Goal: Information Seeking & Learning: Find specific fact

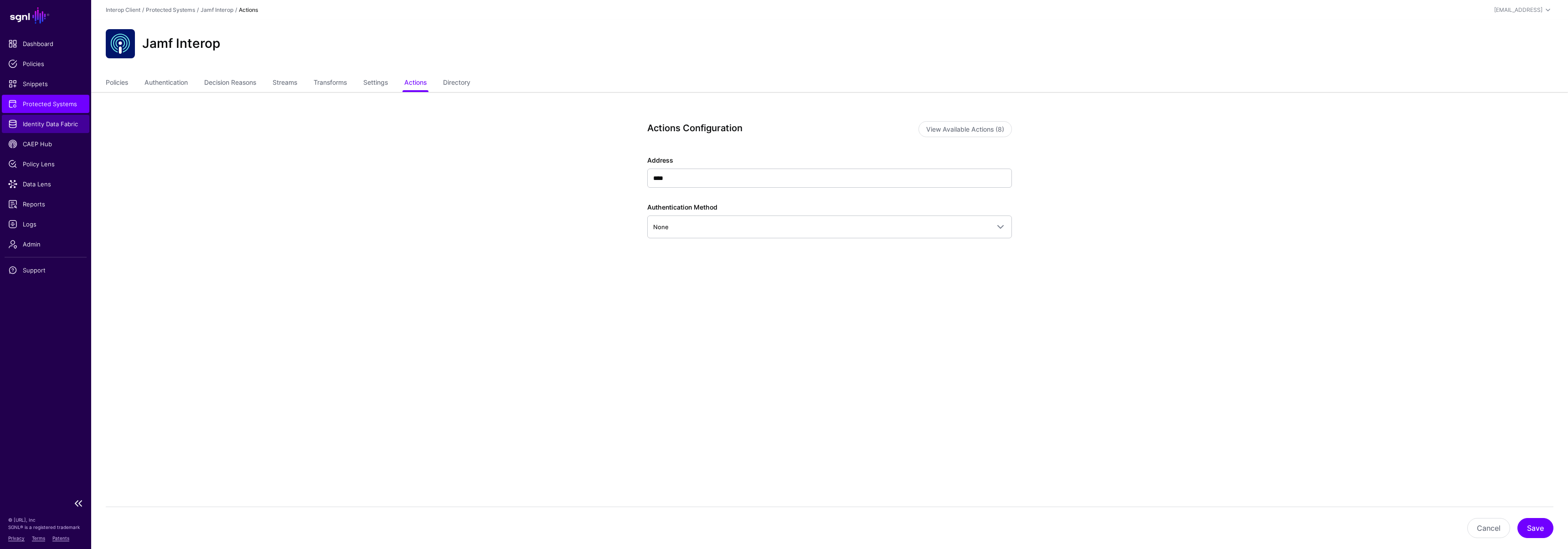
click at [61, 126] on span "Identity Data Fabric" at bounding box center [45, 124] width 75 height 9
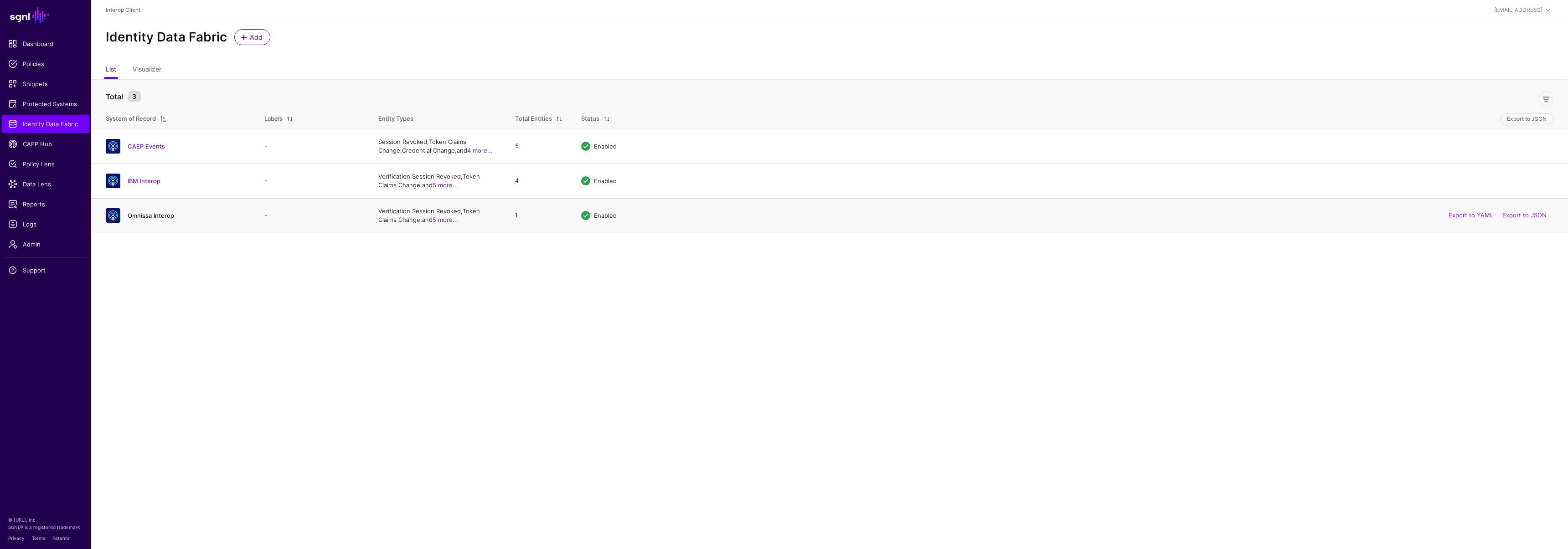
click at [154, 216] on link "Omnissa Interop" at bounding box center [151, 216] width 46 height 8
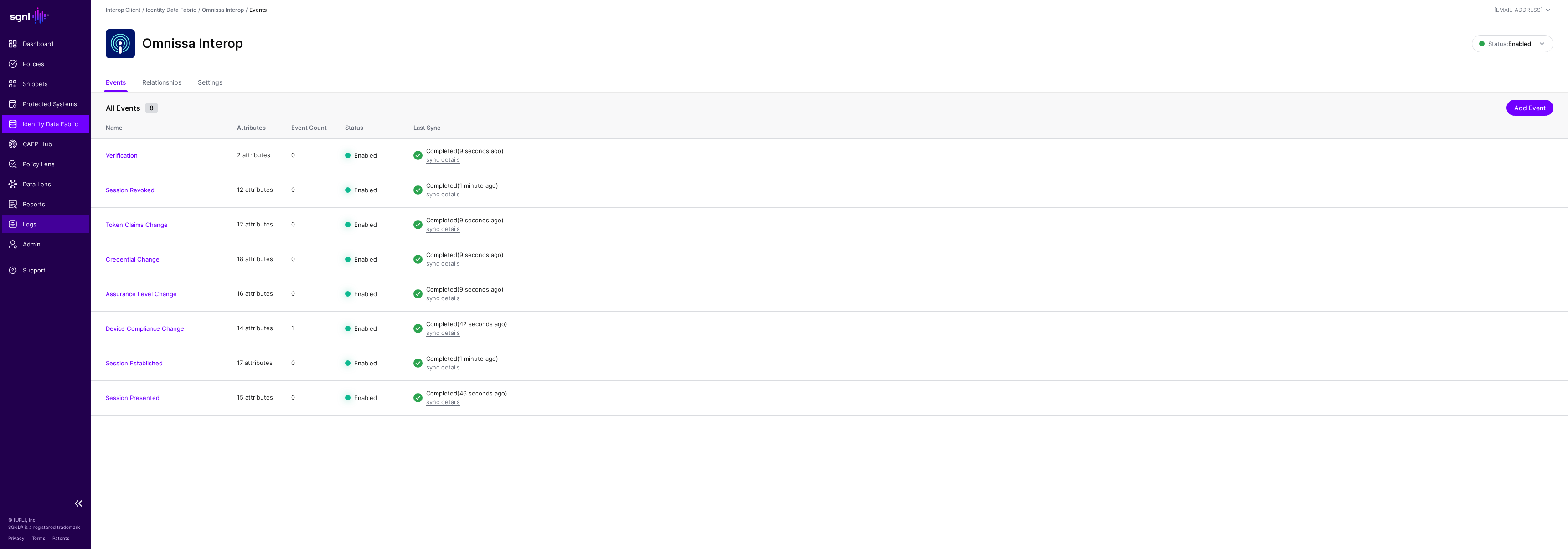
click at [50, 221] on span "Logs" at bounding box center [45, 224] width 75 height 9
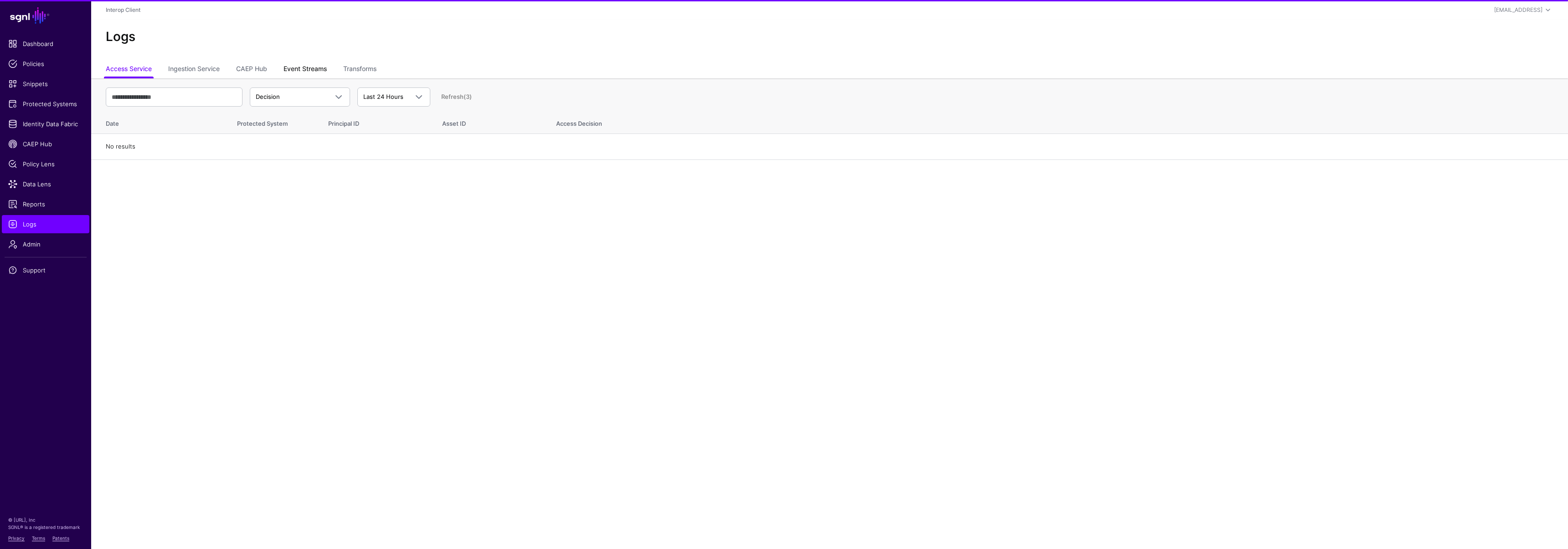
click at [296, 71] on link "Event Streams" at bounding box center [305, 70] width 43 height 18
click at [291, 103] on link "Event Received" at bounding box center [300, 97] width 100 height 19
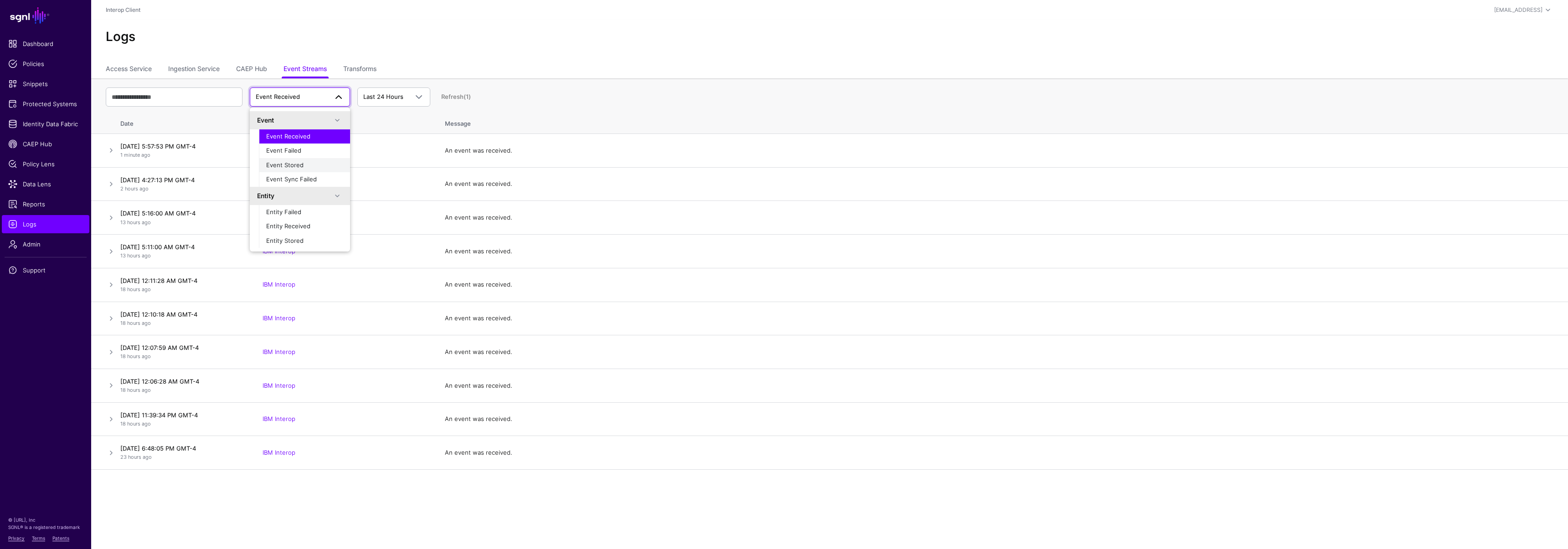
click at [286, 164] on span "Event Stored" at bounding box center [285, 165] width 38 height 8
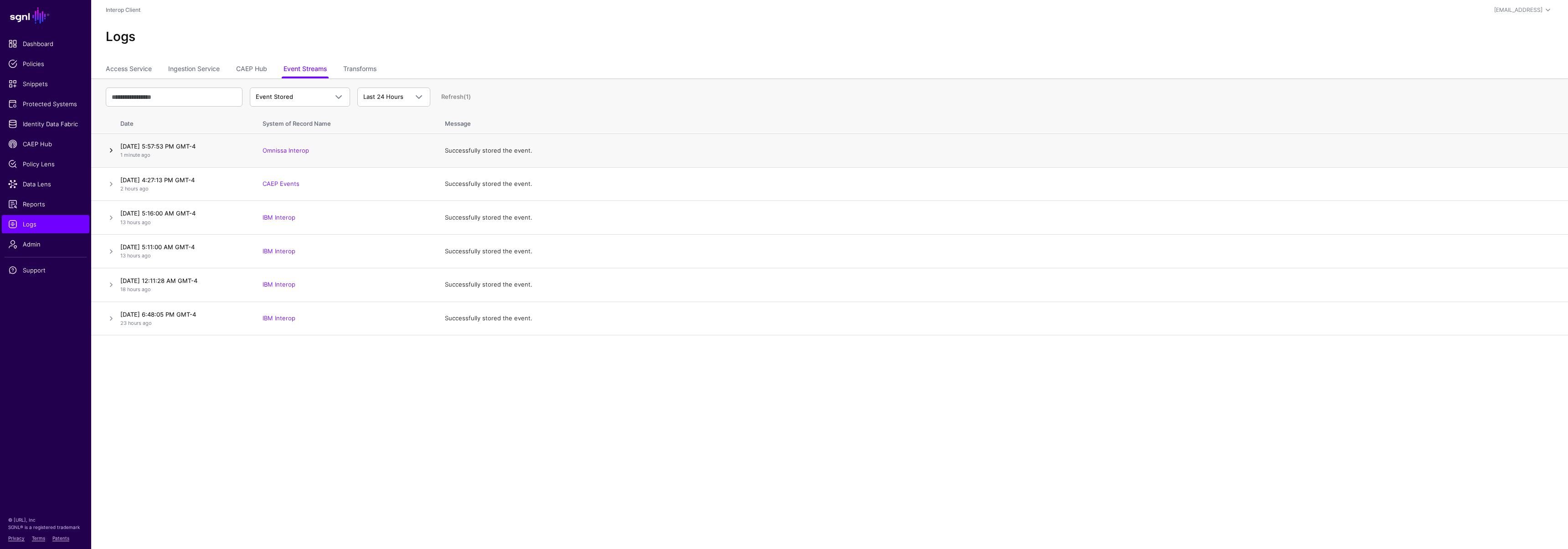
click at [114, 149] on link at bounding box center [111, 150] width 11 height 11
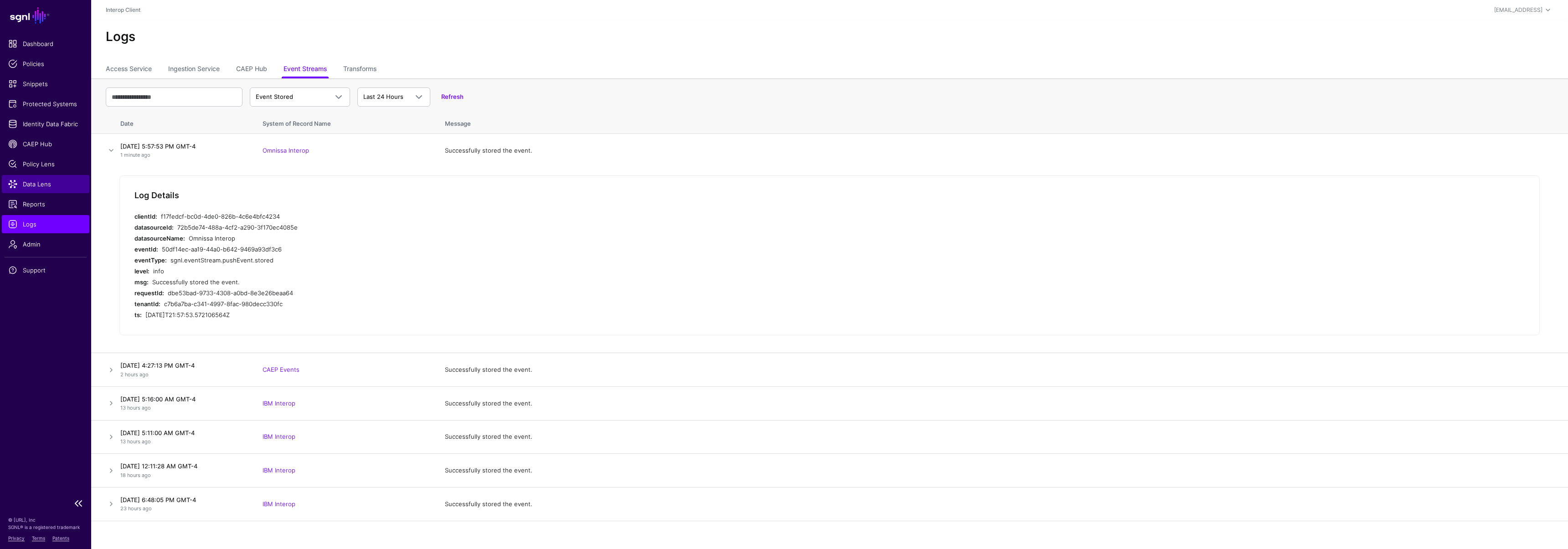
click at [48, 190] on link "Data Lens" at bounding box center [46, 184] width 88 height 18
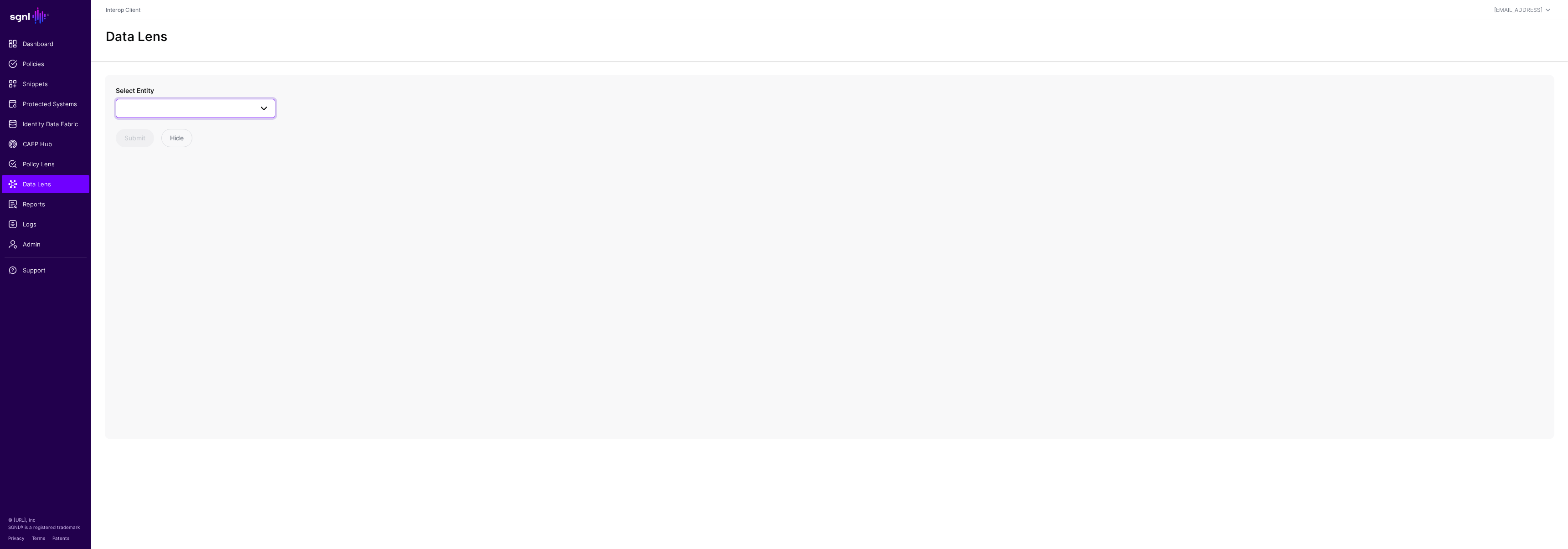
click at [156, 111] on span at bounding box center [196, 108] width 148 height 11
click at [170, 227] on span "Device Compliance Change" at bounding box center [171, 229] width 78 height 8
click at [811, 265] on circle at bounding box center [812, 266] width 11 height 11
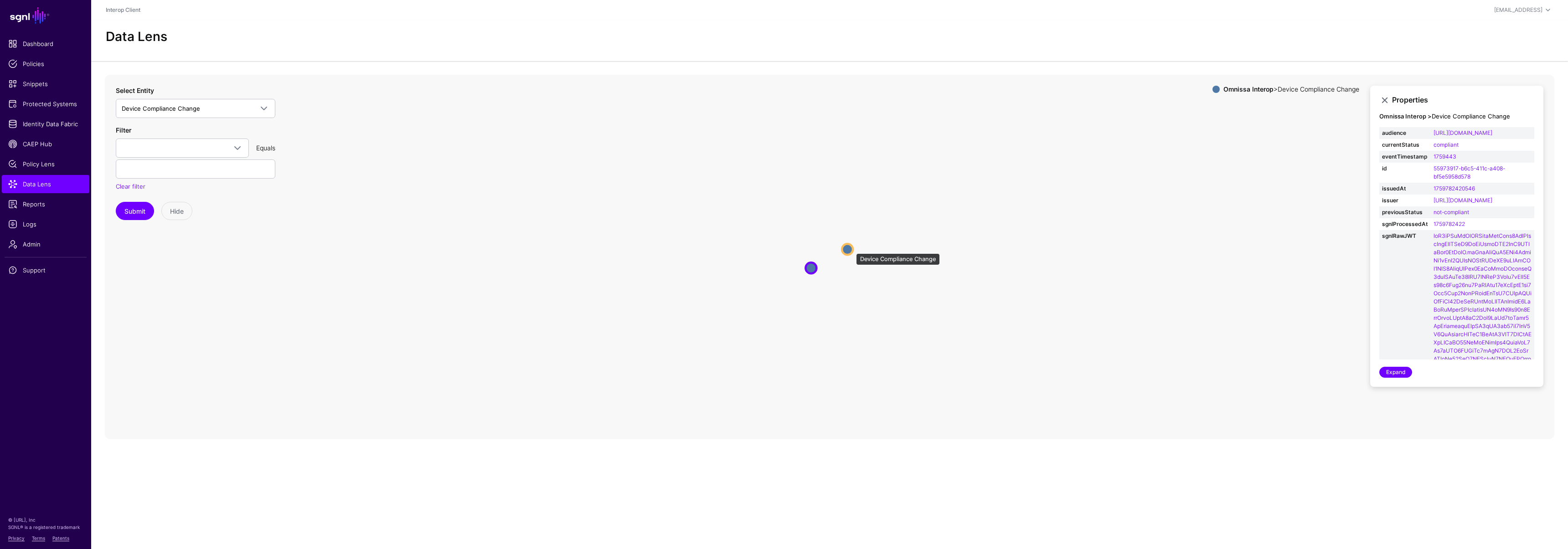
click at [851, 248] on circle at bounding box center [847, 249] width 11 height 11
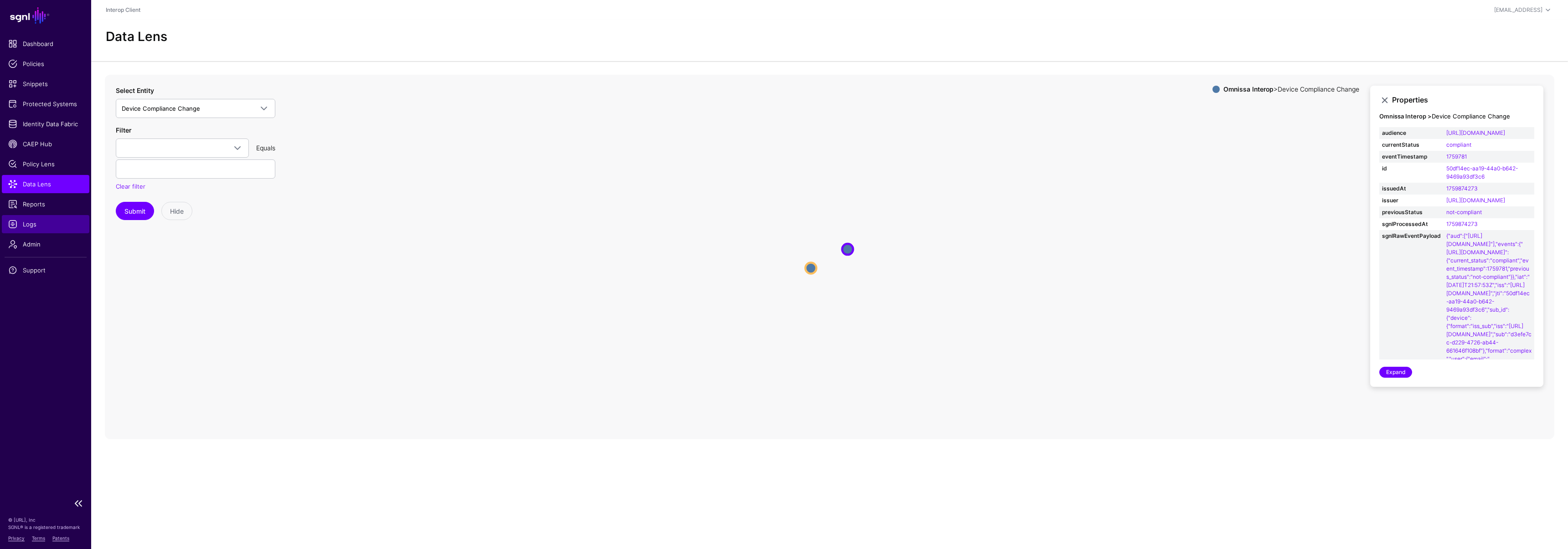
click at [33, 222] on span "Logs" at bounding box center [45, 224] width 75 height 9
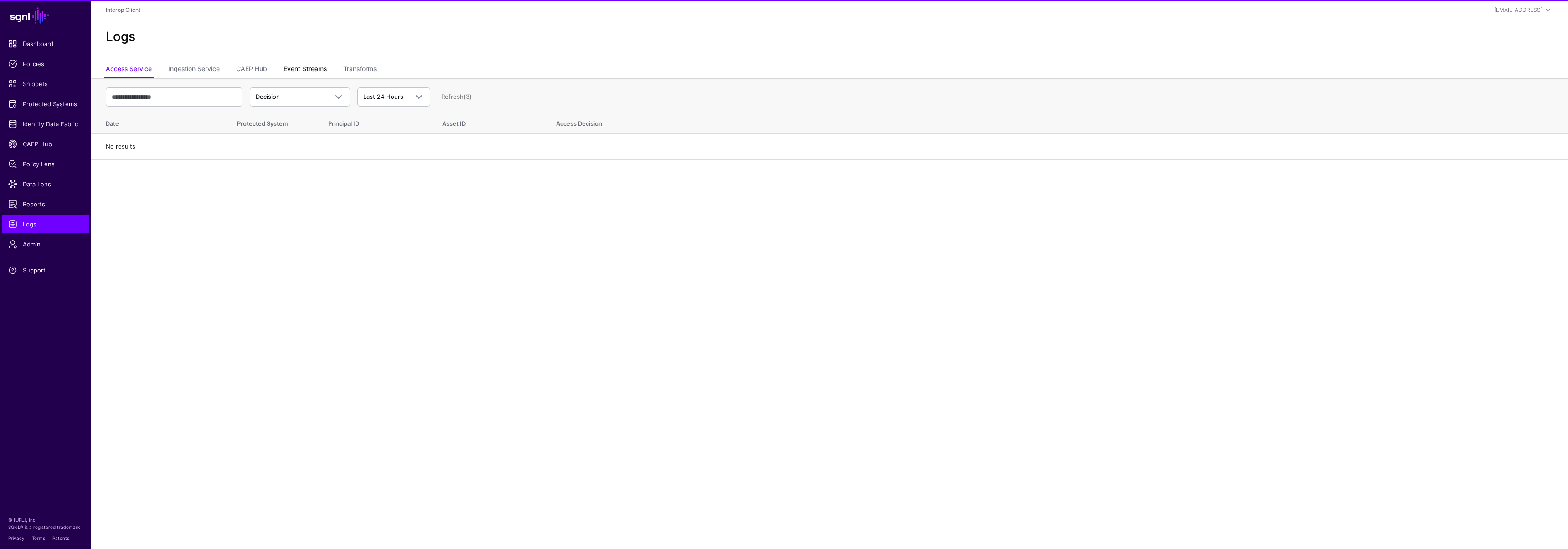
click at [310, 64] on link "Event Streams" at bounding box center [305, 70] width 43 height 18
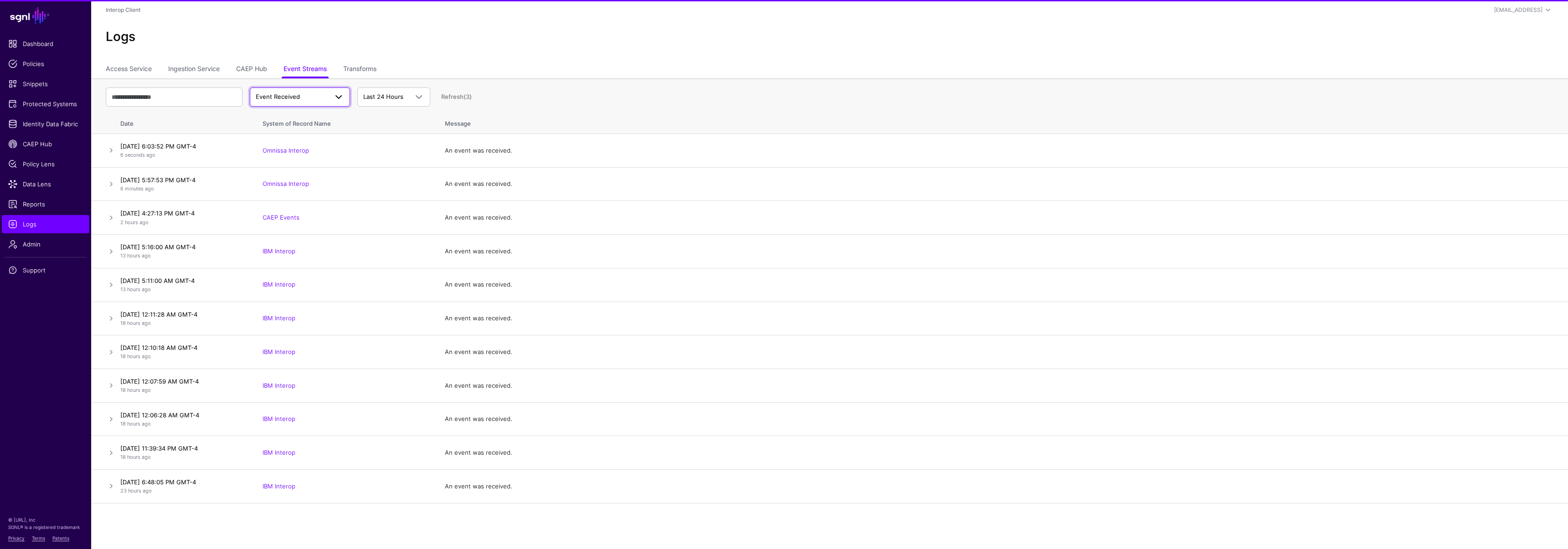
click at [285, 95] on span "Event Received" at bounding box center [278, 97] width 44 height 8
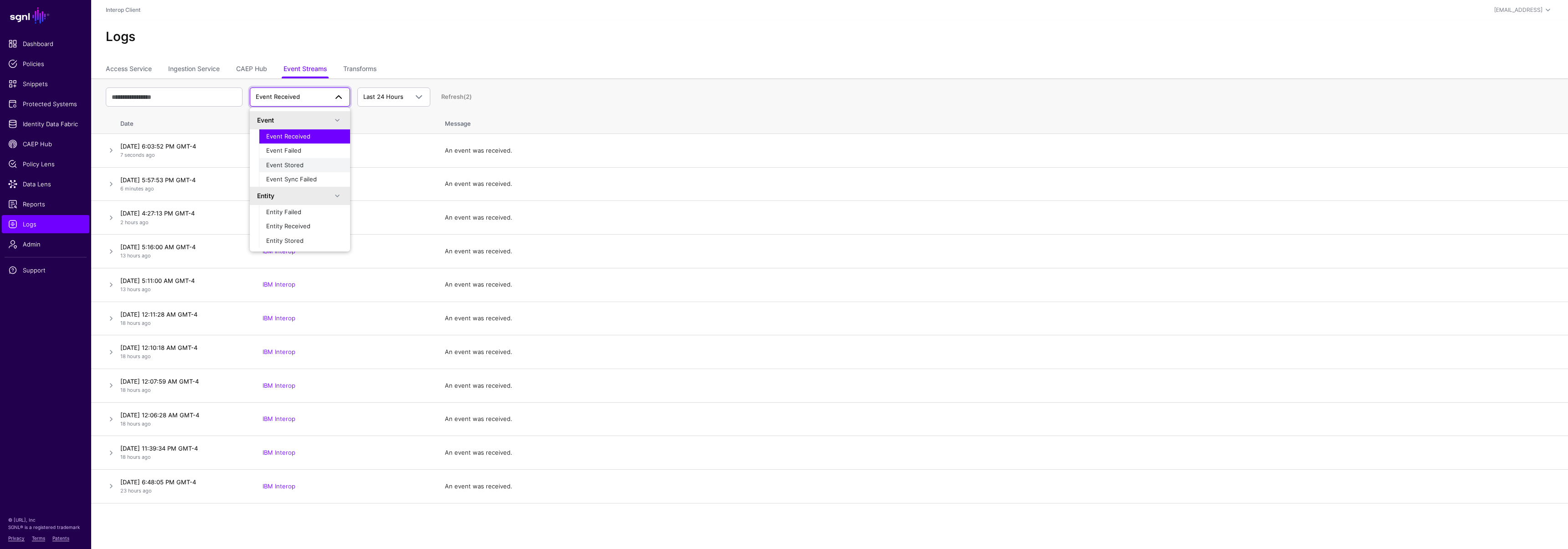
click at [303, 166] on div "Event Stored" at bounding box center [305, 165] width 76 height 9
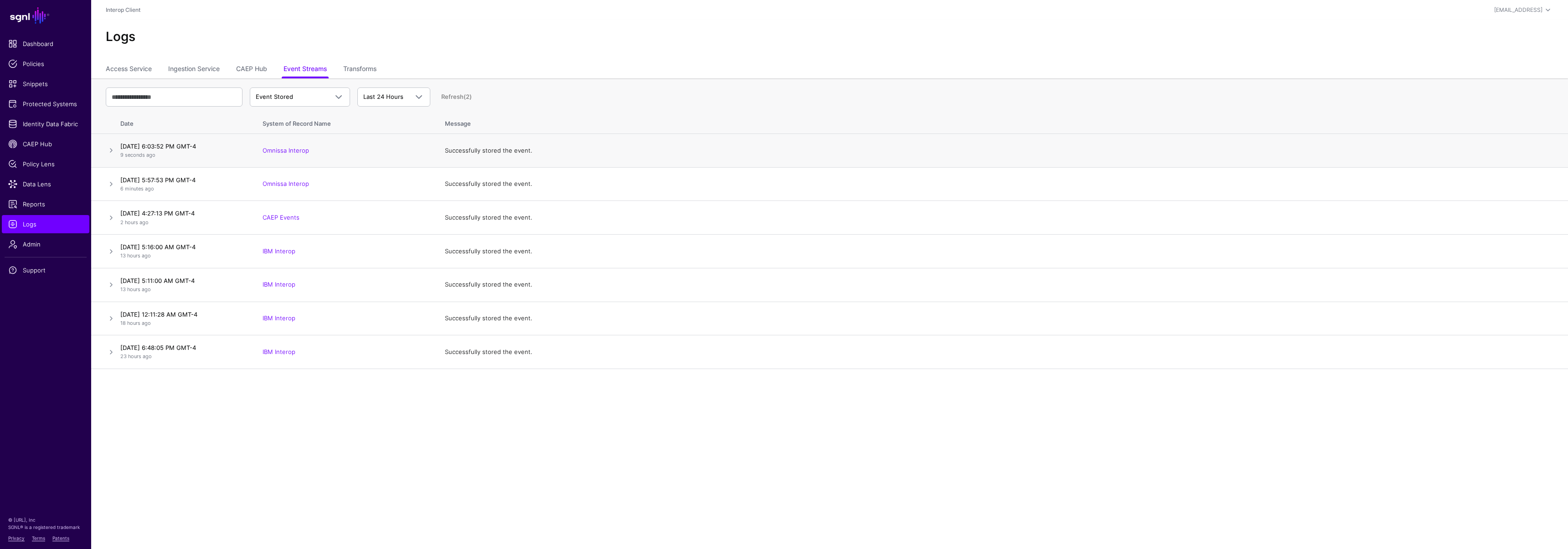
click at [118, 150] on td "October 7, 2025 at 6:03:52 PM GMT-4 9 seconds ago" at bounding box center [185, 151] width 137 height 34
click at [43, 194] on ul "Dashboard Policies Snippets Protected Systems Identity Data Fabric CAEP Hub Pol…" at bounding box center [45, 264] width 91 height 459
click at [41, 186] on span "Data Lens" at bounding box center [45, 184] width 75 height 9
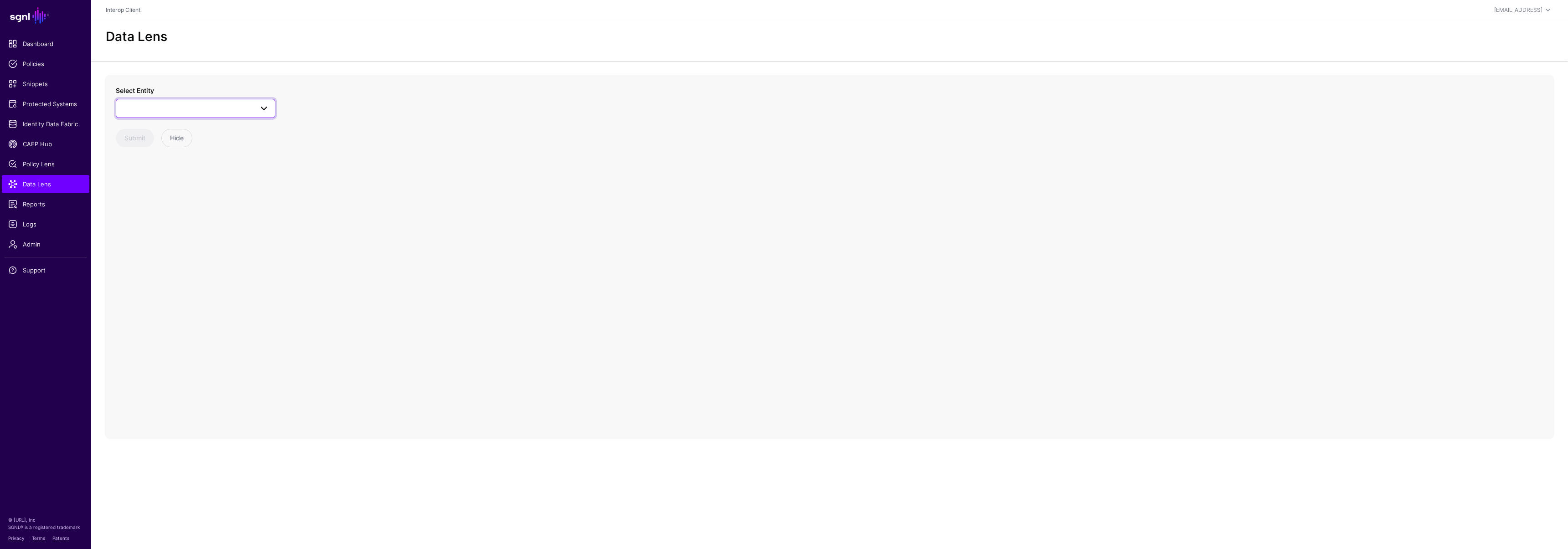
click at [161, 115] on link at bounding box center [196, 108] width 160 height 19
click at [165, 239] on button "Verification" at bounding box center [200, 243] width 150 height 14
click at [832, 260] on circle at bounding box center [832, 256] width 11 height 11
click at [173, 104] on span "Verification" at bounding box center [187, 108] width 131 height 10
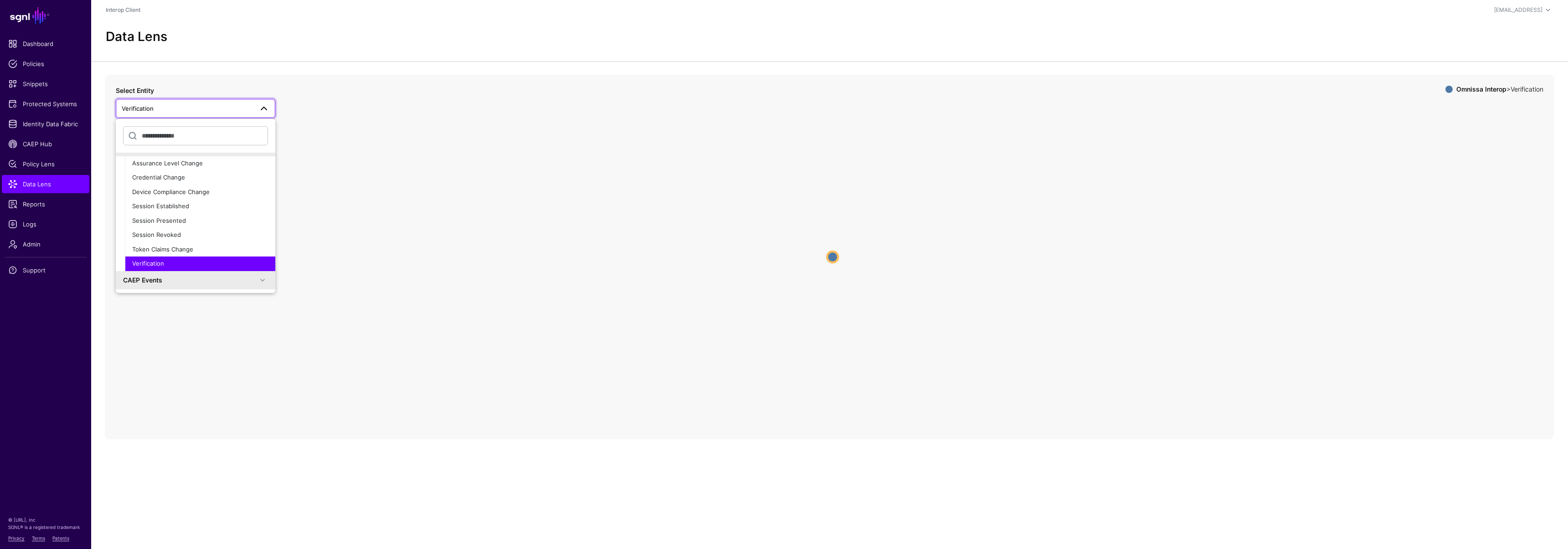
scroll to position [142, 0]
click at [182, 201] on div "Device Compliance Change" at bounding box center [200, 197] width 136 height 9
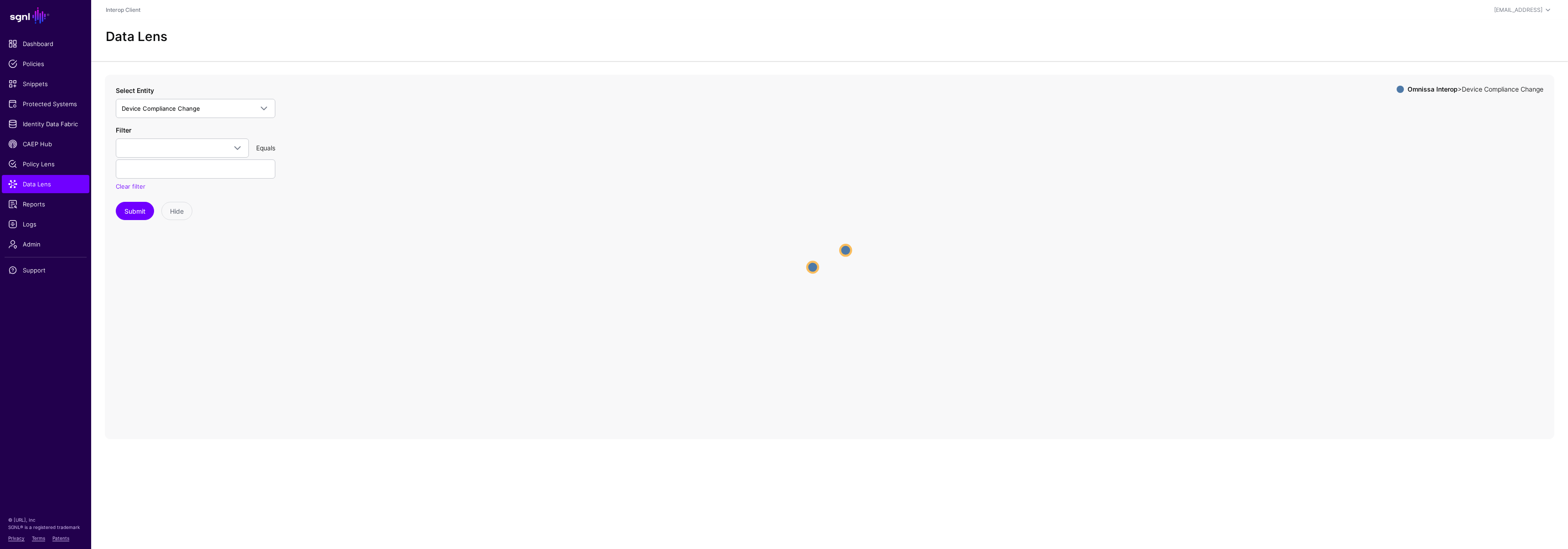
click at [844, 249] on circle at bounding box center [845, 250] width 11 height 11
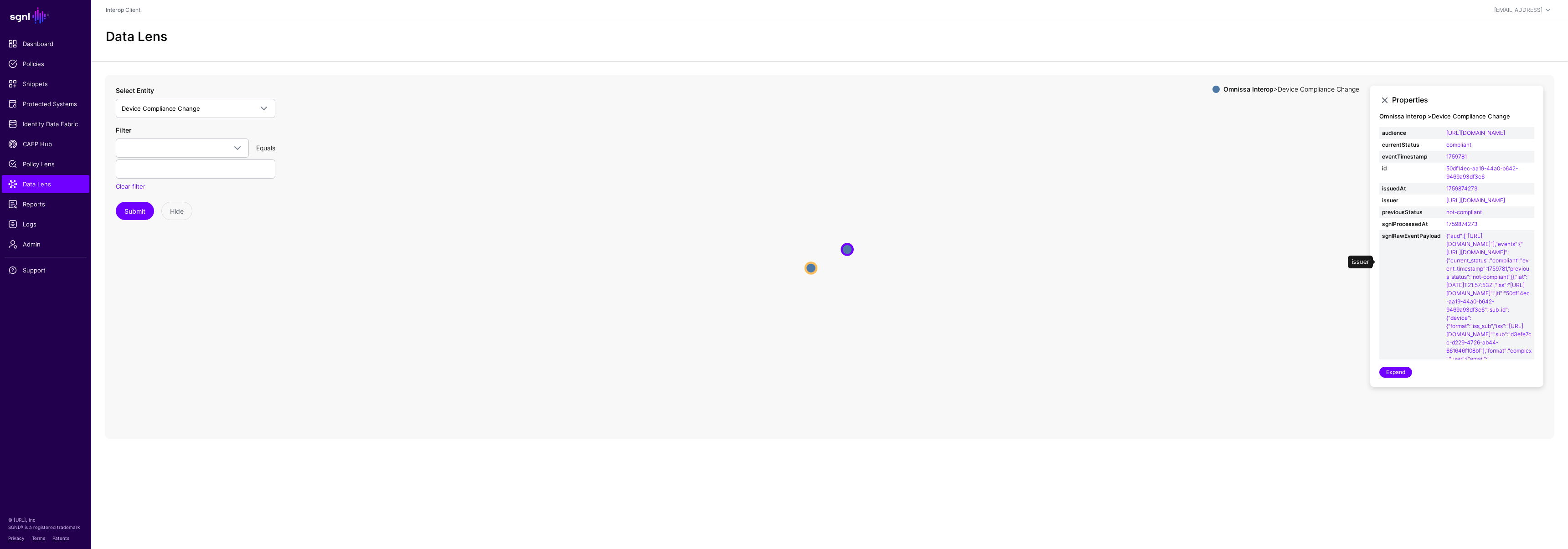
scroll to position [2, 0]
click at [812, 266] on circle at bounding box center [810, 268] width 11 height 11
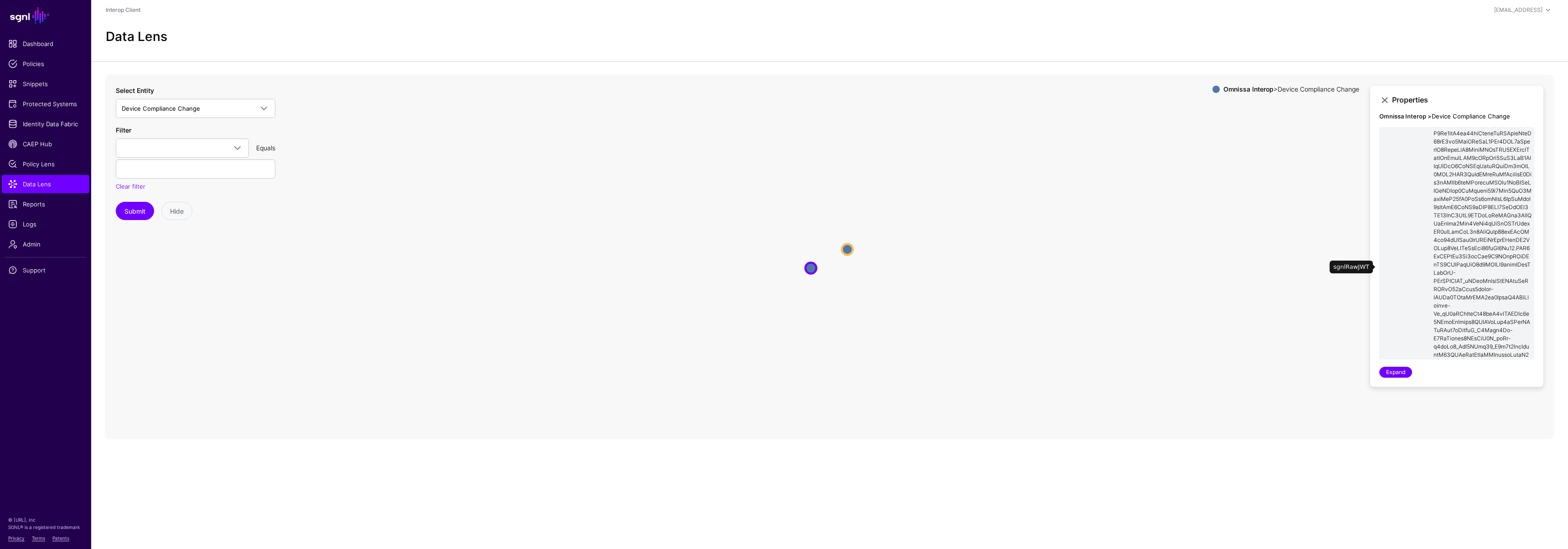
scroll to position [202, 0]
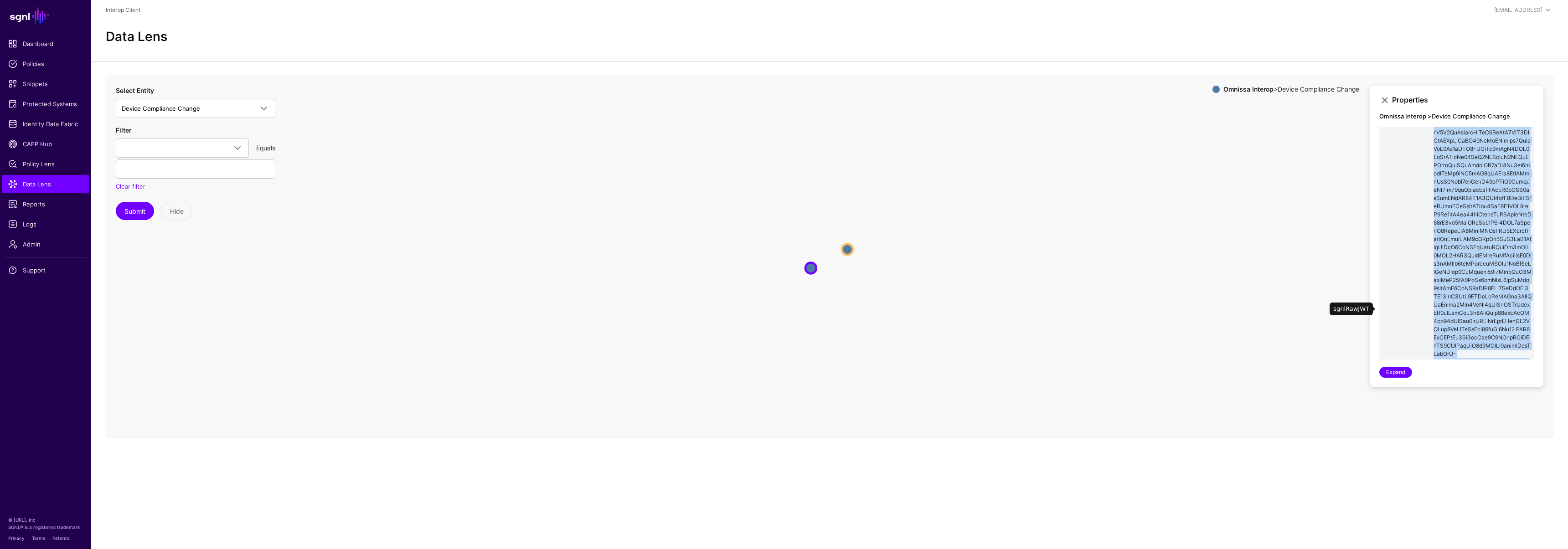
copy link "eyJ0eXAiOiJzZWNldmVudCtqd3QiLCJhbGciOiJSUzI1NiIsImtpZCI6IjE3NDcyMzc4MzQifQ.eyJq…"
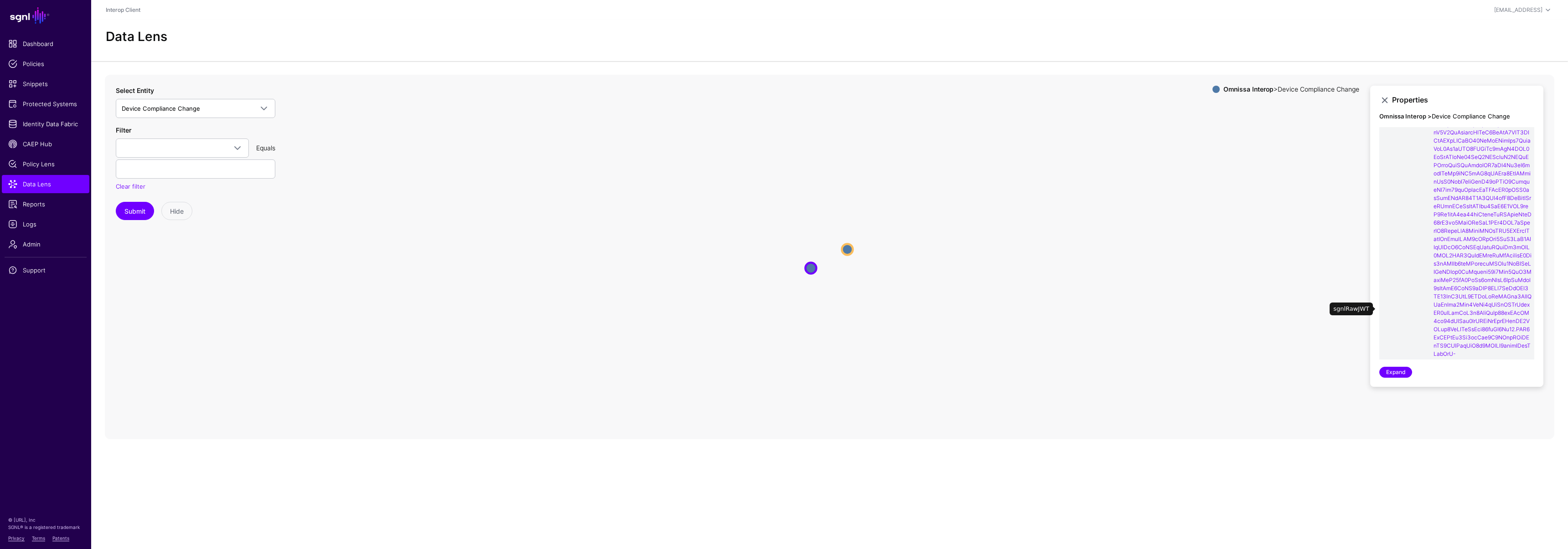
click at [1416, 225] on td "sgnlRawJWT" at bounding box center [1405, 239] width 51 height 422
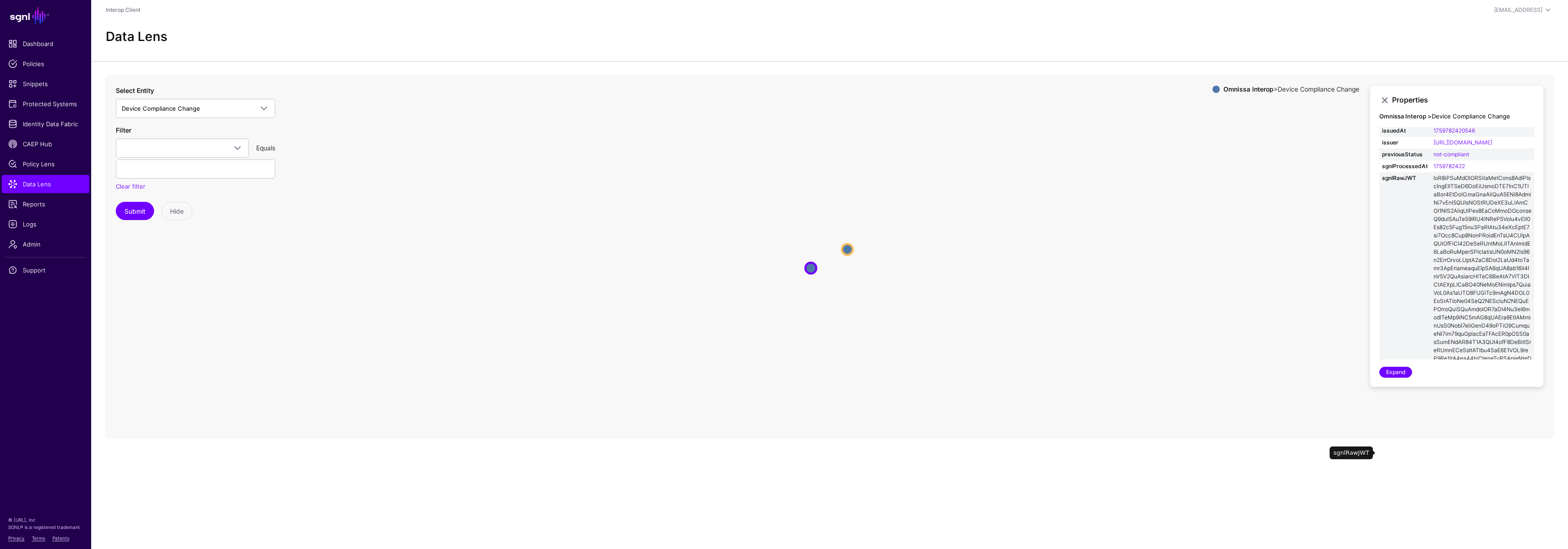
scroll to position [0, 0]
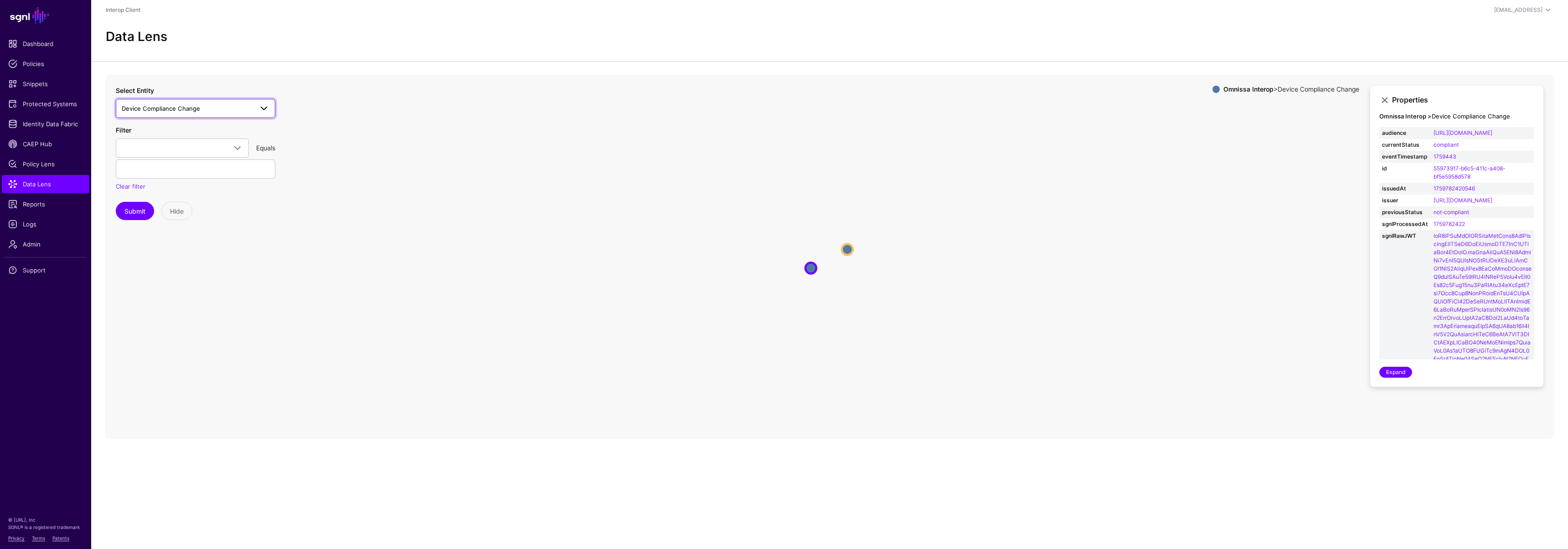
click at [165, 108] on span "Device Compliance Change" at bounding box center [160, 108] width 78 height 8
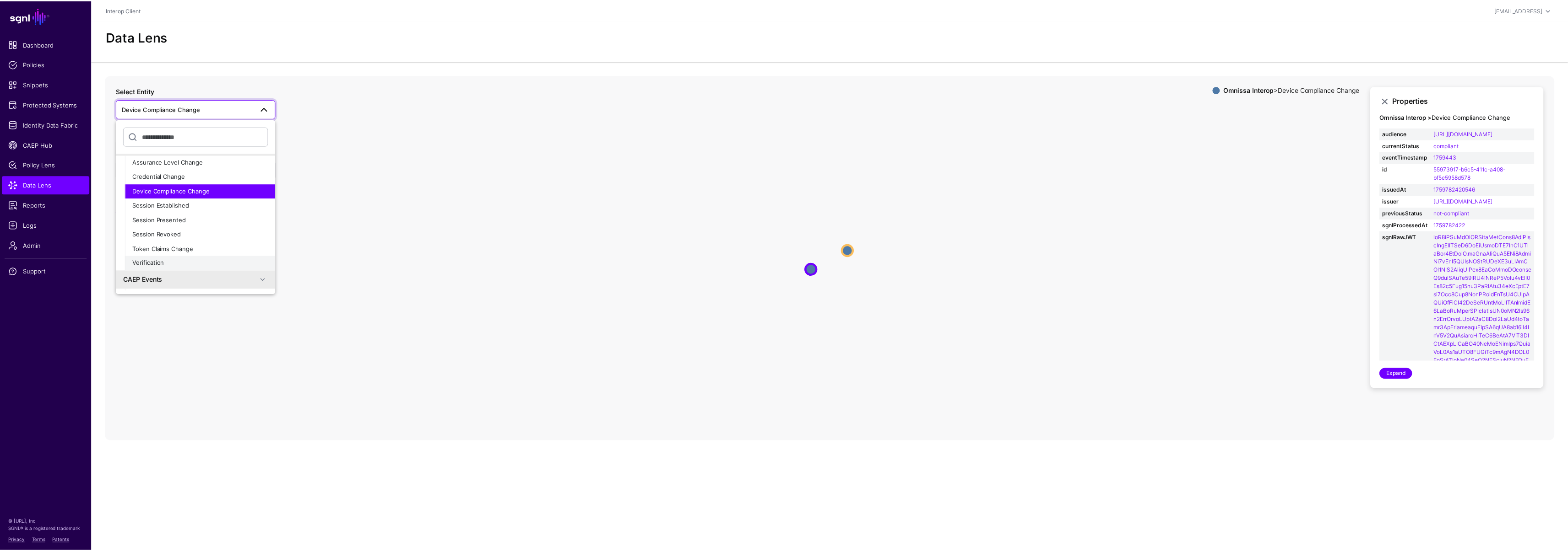
scroll to position [151, 0]
click at [168, 265] on div "Verification" at bounding box center [201, 262] width 137 height 9
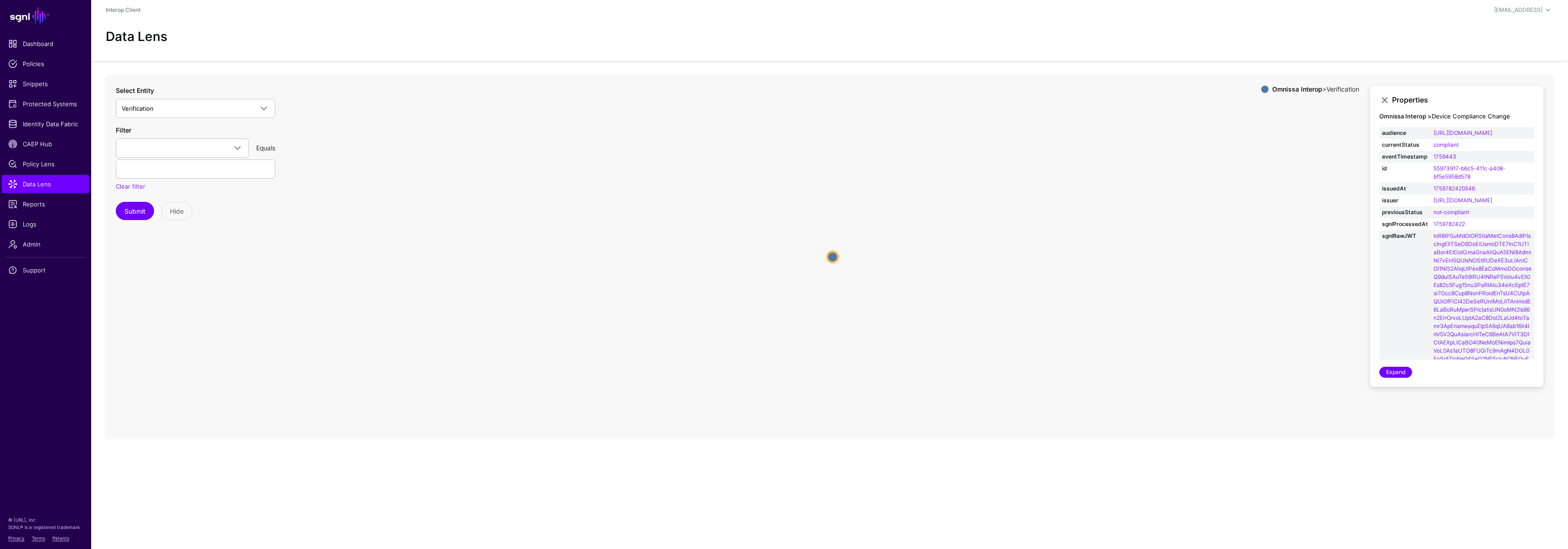
click at [831, 258] on circle at bounding box center [832, 256] width 11 height 11
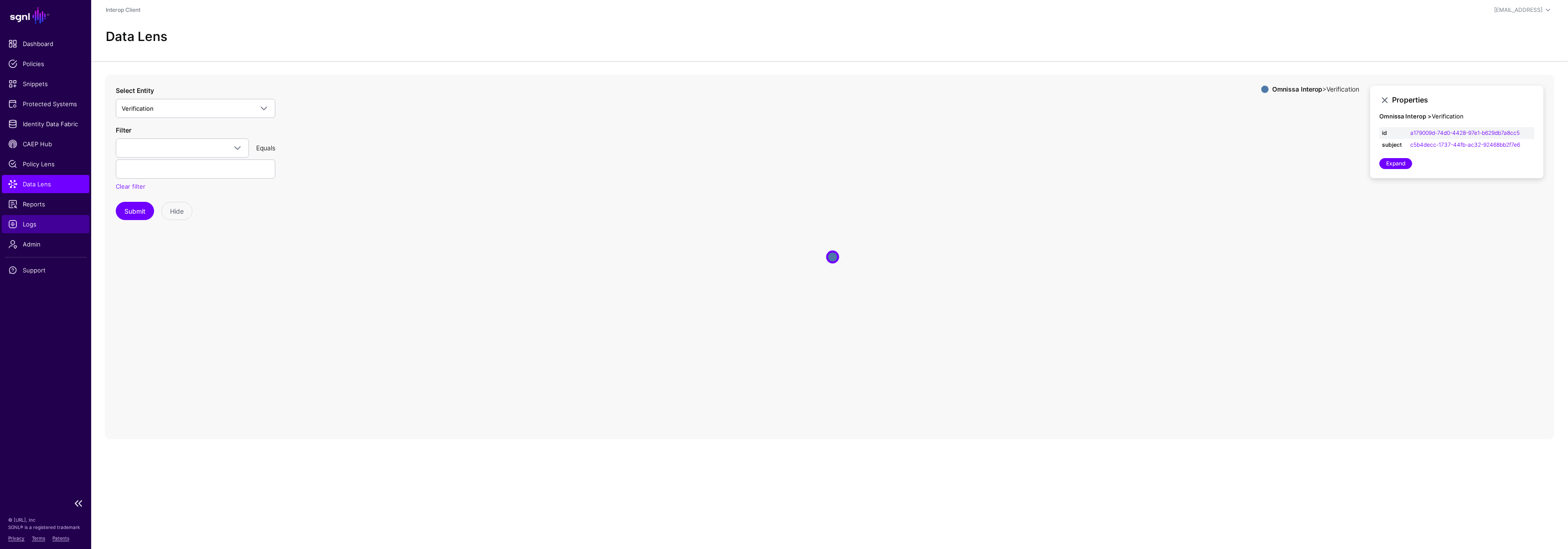
click at [64, 217] on link "Logs" at bounding box center [46, 224] width 88 height 18
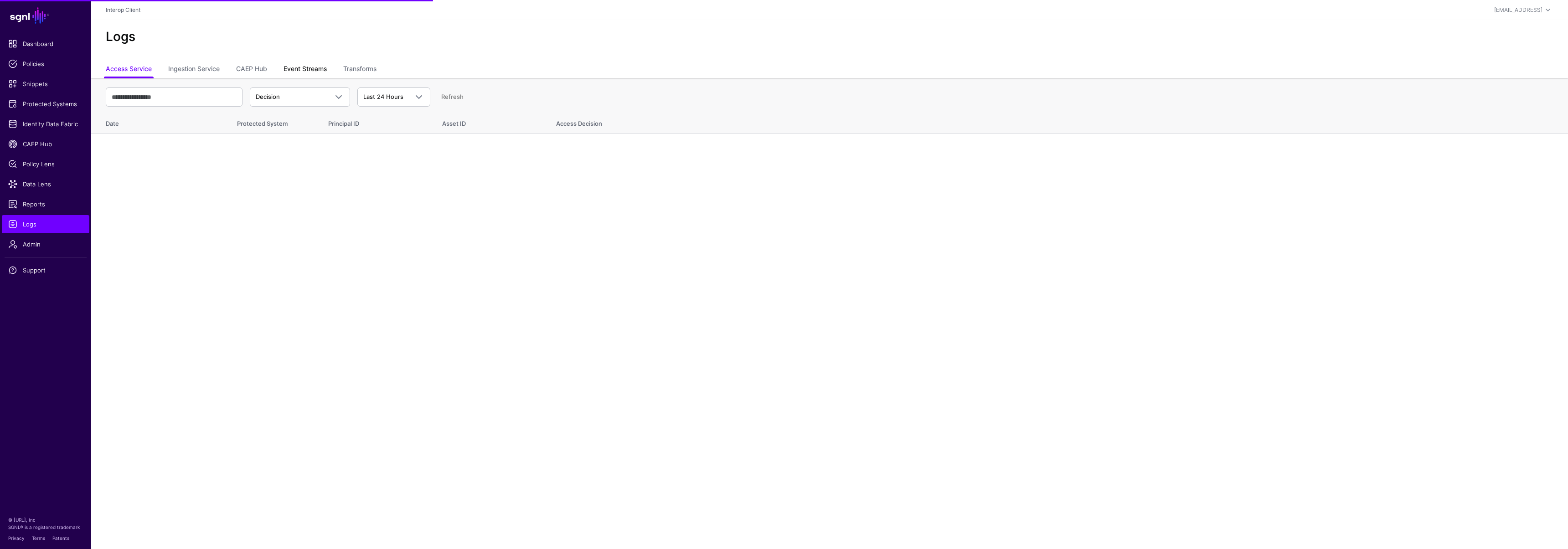
click at [296, 72] on link "Event Streams" at bounding box center [305, 70] width 43 height 18
click at [278, 93] on span "Event Received" at bounding box center [278, 97] width 44 height 8
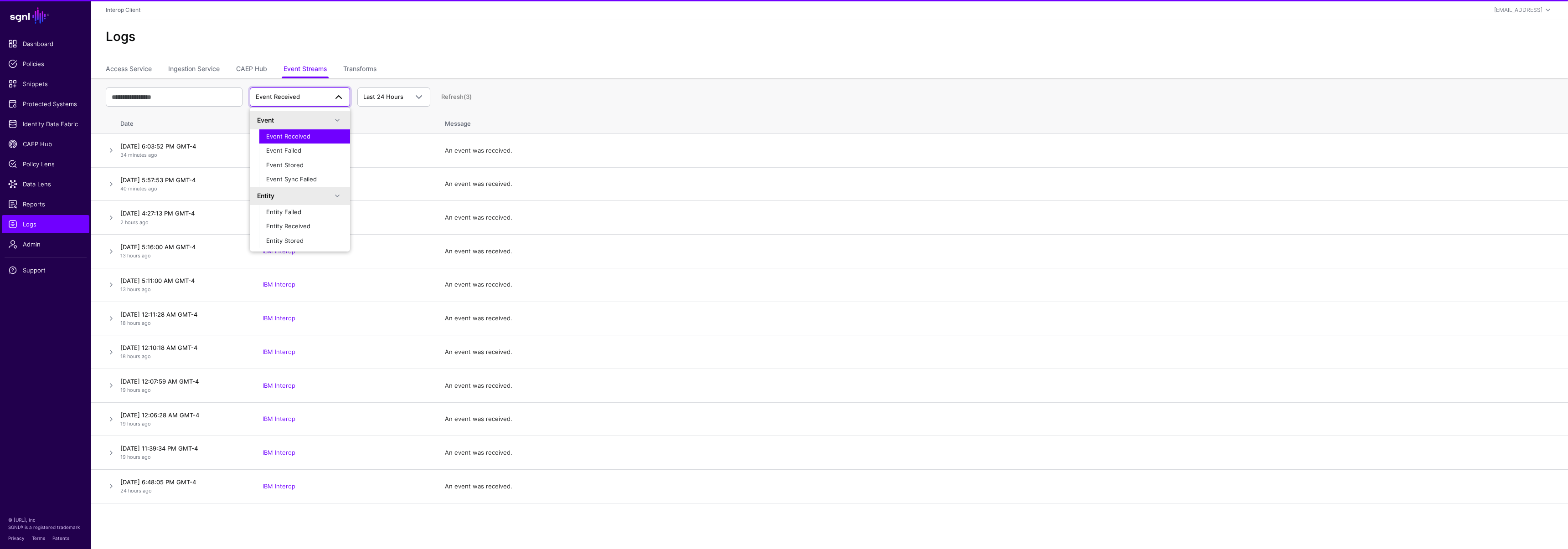
click at [189, 115] on th "Date" at bounding box center [185, 122] width 137 height 24
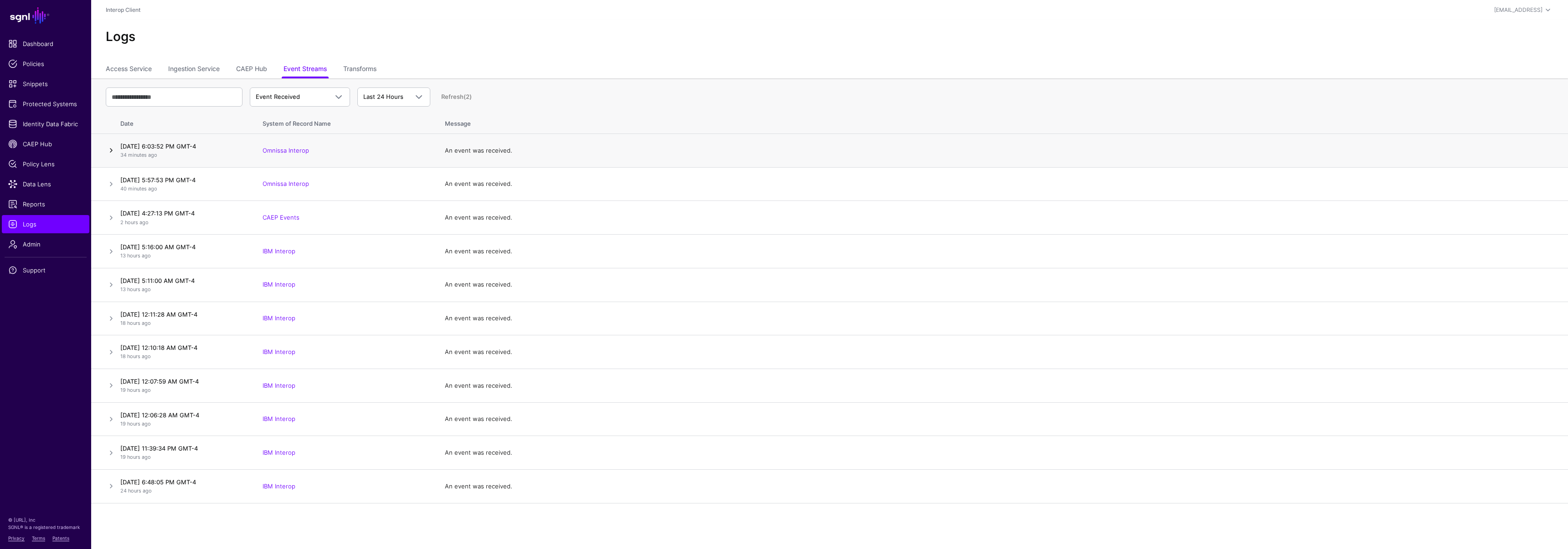
click at [110, 148] on link at bounding box center [111, 150] width 11 height 11
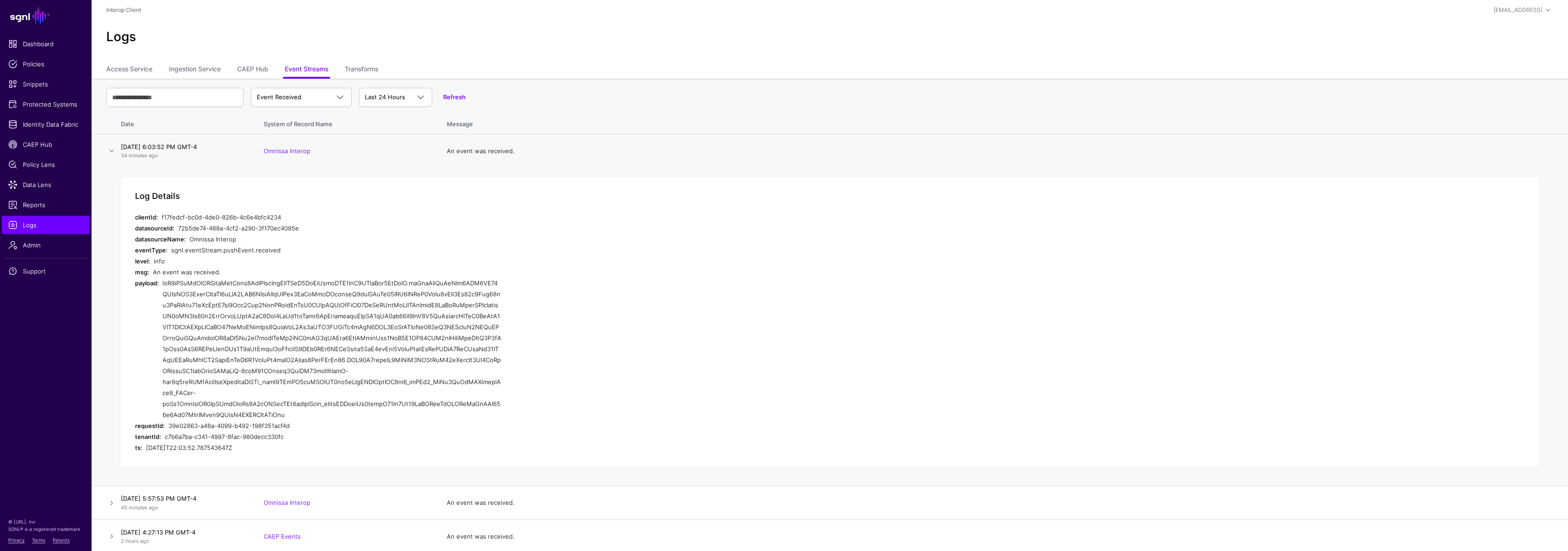
drag, startPoint x: 164, startPoint y: 283, endPoint x: 536, endPoint y: 412, distance: 393.7
click at [536, 412] on div "Log Details clientId: f17fedcf-bc0d-4de0-826b-4c6e4bfc4234 datasourceId: 72b5de…" at bounding box center [830, 322] width 1419 height 292
copy div "eyJ0eXAiOiJzZWNldmVudCtqd3QiLCJhbGciOiJSUzI1NiIsImtpZCI6IjE3NDcyMzc4MzQifQ.eyJq…"
